Goal: Task Accomplishment & Management: Use online tool/utility

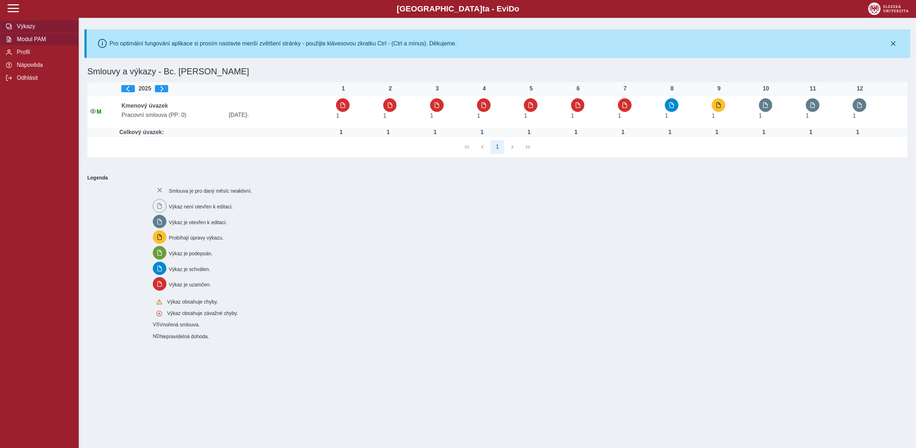
click at [37, 43] on span "Modul PAM" at bounding box center [44, 39] width 58 height 6
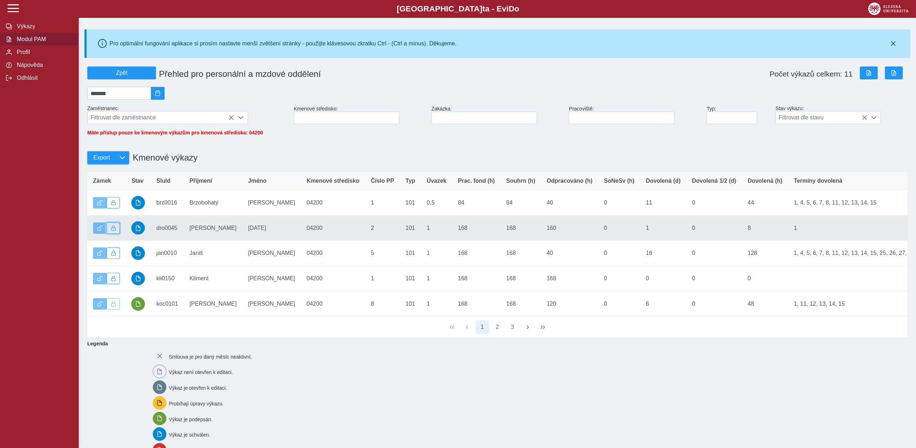
click at [113, 231] on span "button" at bounding box center [113, 228] width 5 height 5
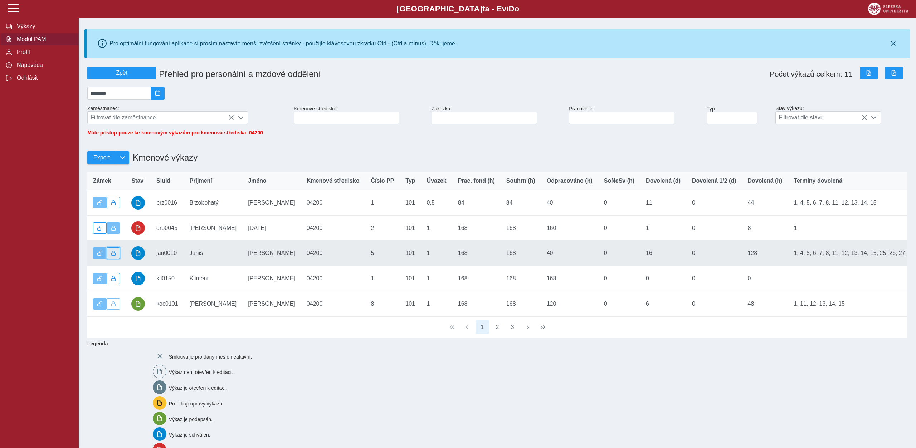
click at [110, 258] on button "button" at bounding box center [114, 253] width 14 height 11
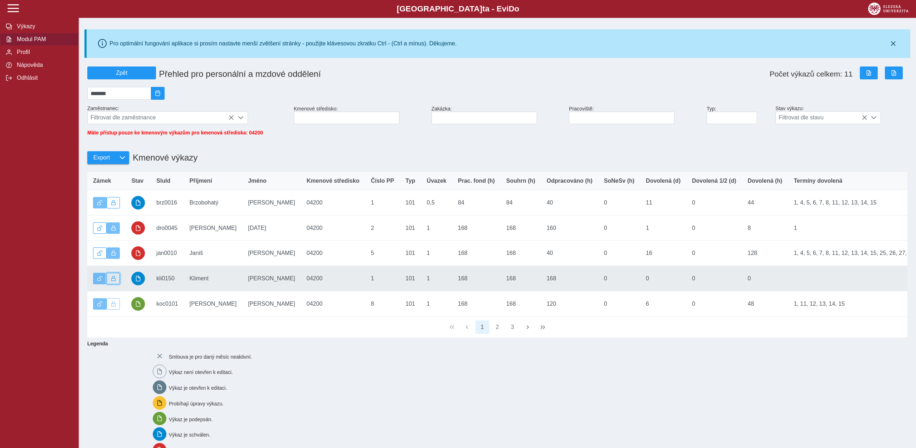
click at [116, 281] on span "button" at bounding box center [113, 278] width 5 height 5
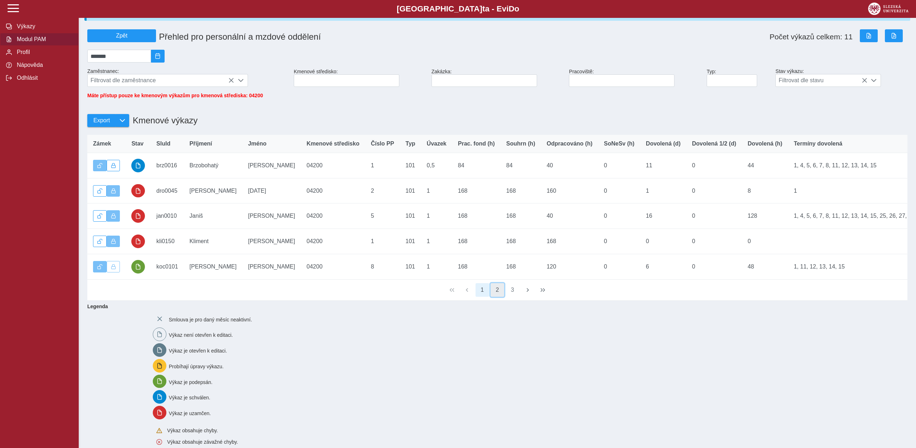
click at [491, 292] on button "2" at bounding box center [498, 290] width 14 height 14
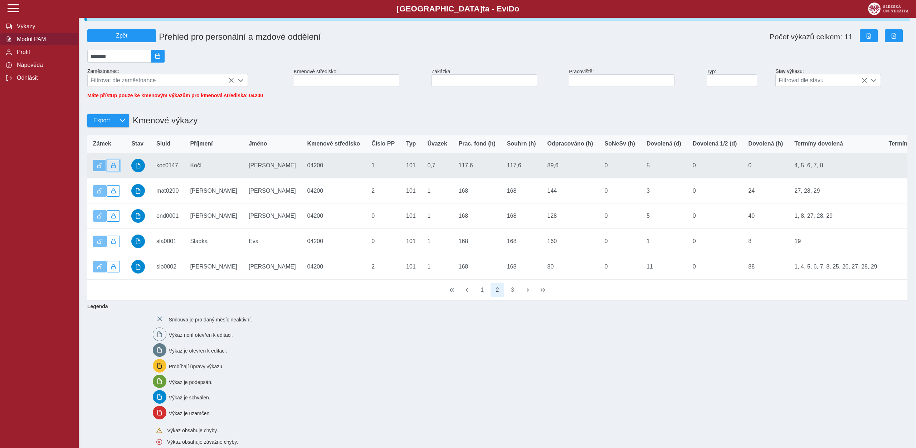
click at [112, 166] on button "button" at bounding box center [114, 165] width 14 height 11
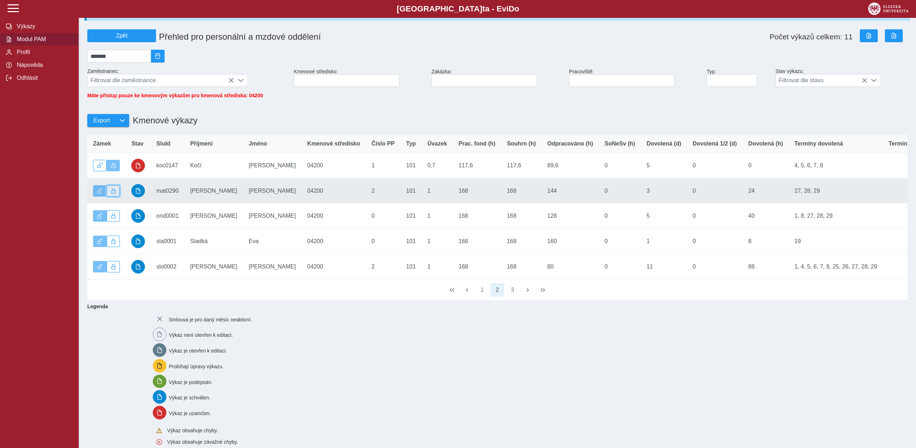
click at [110, 194] on button "button" at bounding box center [114, 190] width 14 height 11
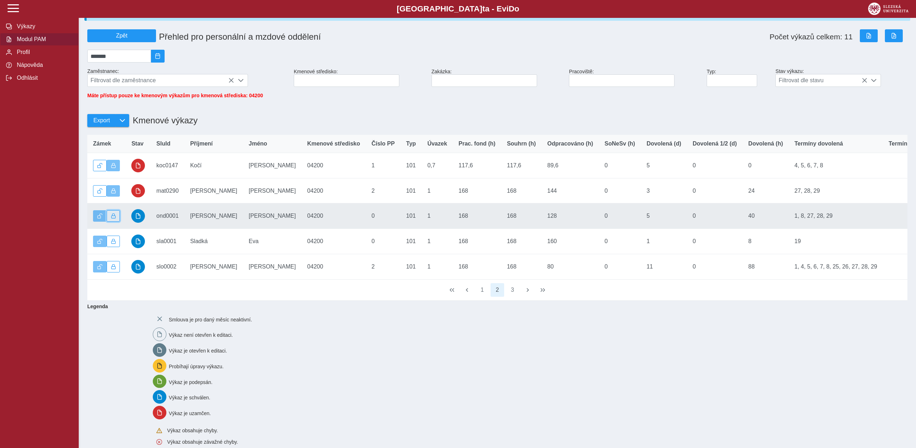
click at [109, 217] on button "button" at bounding box center [114, 215] width 14 height 11
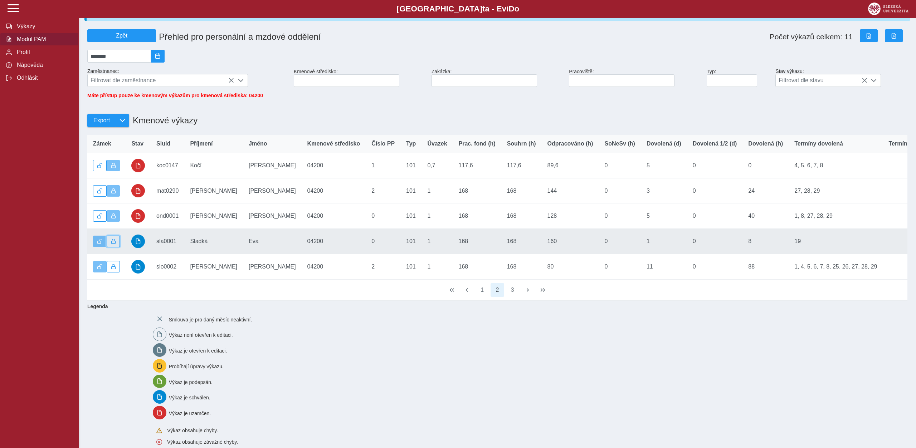
click at [116, 247] on button "button" at bounding box center [114, 241] width 14 height 11
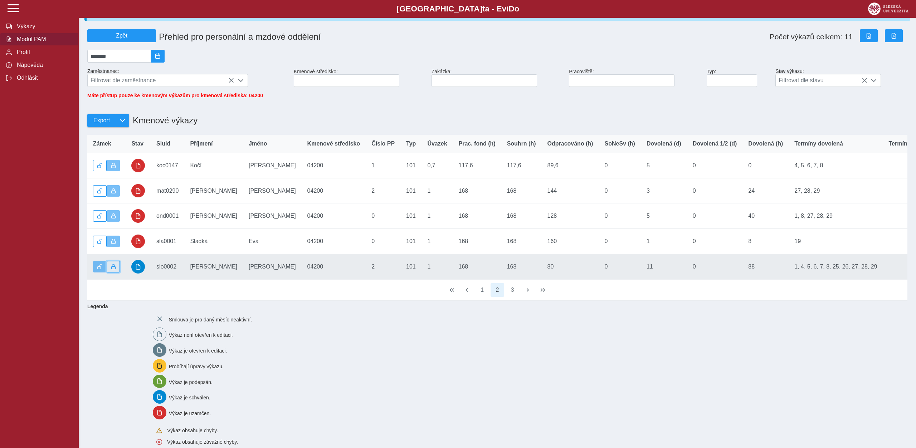
click at [114, 269] on span "button" at bounding box center [113, 266] width 5 height 5
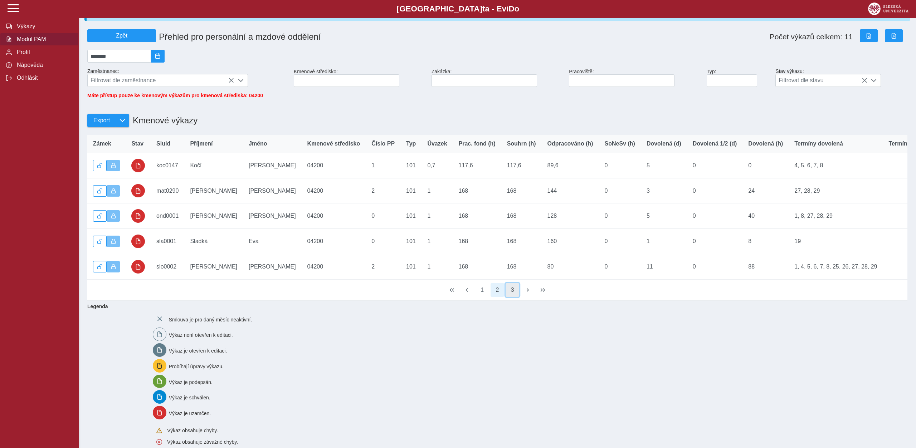
click at [515, 290] on button "3" at bounding box center [513, 290] width 14 height 14
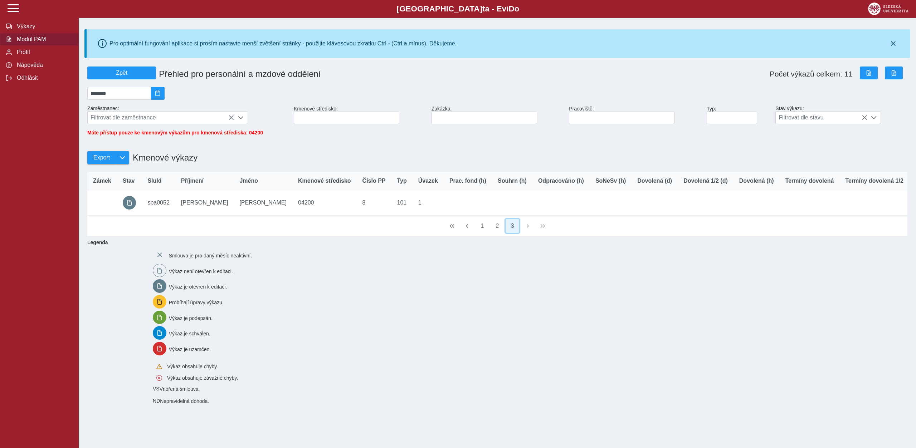
scroll to position [0, 0]
click at [495, 233] on button "2" at bounding box center [498, 226] width 14 height 14
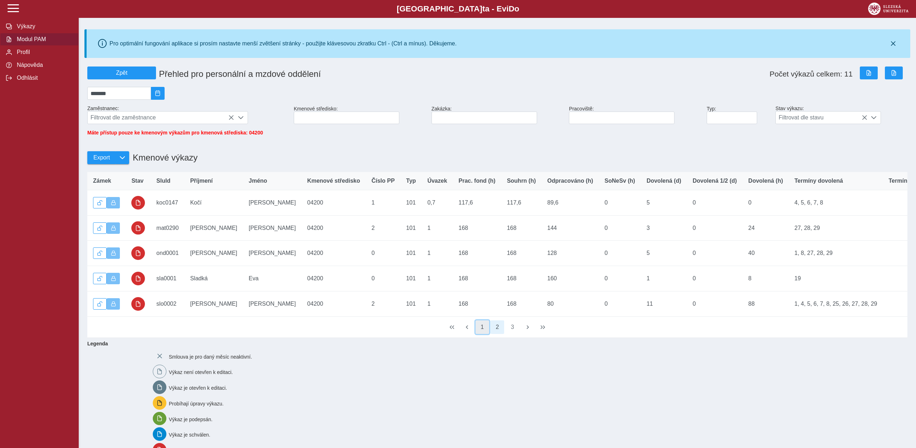
click at [483, 330] on button "1" at bounding box center [483, 328] width 14 height 14
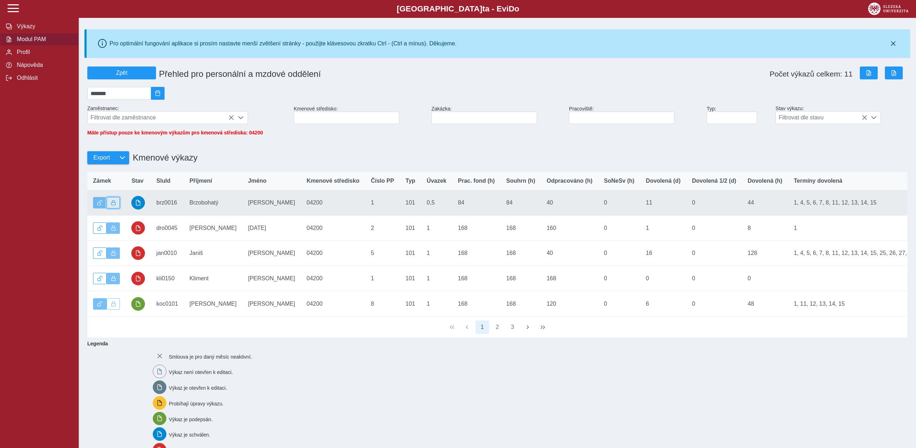
click at [113, 205] on span "button" at bounding box center [113, 202] width 5 height 5
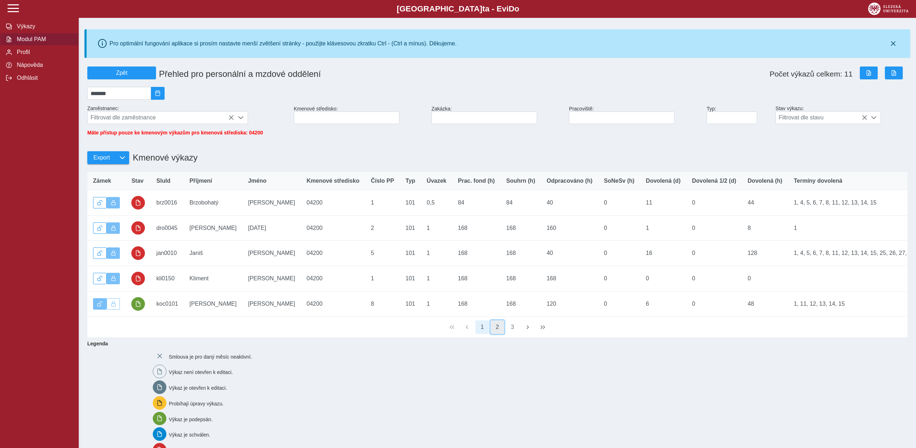
click at [499, 327] on button "2" at bounding box center [498, 328] width 14 height 14
click at [518, 330] on button "3" at bounding box center [513, 328] width 14 height 14
